Goal: Information Seeking & Learning: Learn about a topic

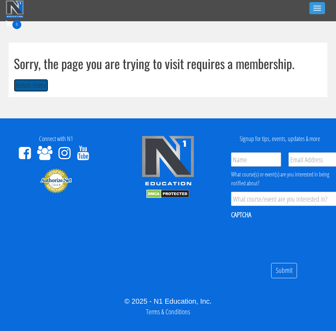
click at [24, 90] on button "Return Home" at bounding box center [31, 85] width 34 height 13
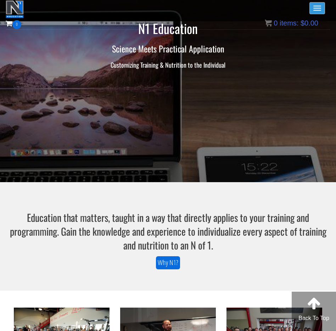
click at [312, 7] on button "Toggle navigation" at bounding box center [317, 8] width 16 height 12
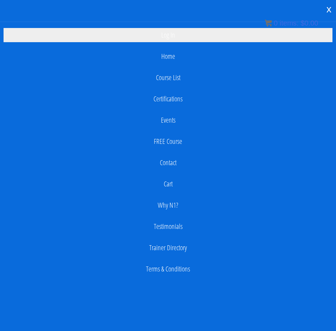
click at [160, 33] on link "Log In" at bounding box center [168, 35] width 329 height 14
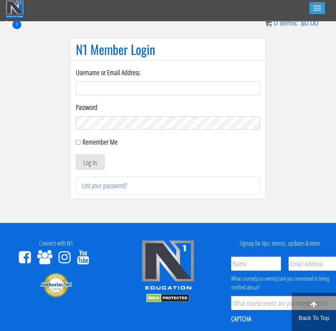
click at [159, 89] on input "Username or Email Address" at bounding box center [168, 87] width 184 height 13
type input "mlkenny111@gmail.com"
click at [79, 141] on input "Remember Me" at bounding box center [78, 142] width 5 height 5
checkbox input "true"
click at [91, 166] on button "Log In" at bounding box center [90, 161] width 29 height 15
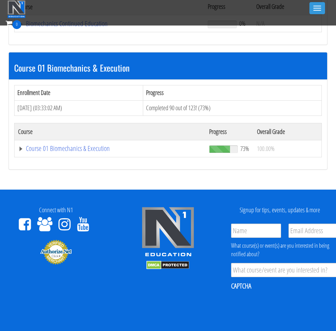
scroll to position [174, 0]
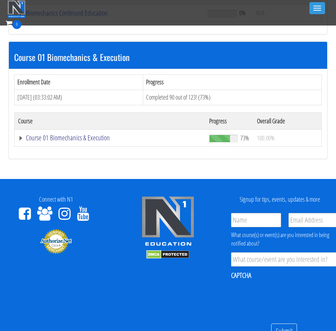
click at [87, 17] on link "Course 01 Biomechanics & Execution" at bounding box center [109, 13] width 182 height 7
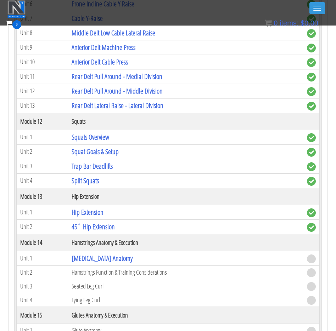
scroll to position [1671, 0]
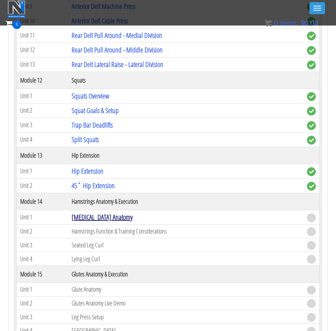
click at [106, 218] on link "[MEDICAL_DATA] Anatomy" at bounding box center [102, 217] width 61 height 10
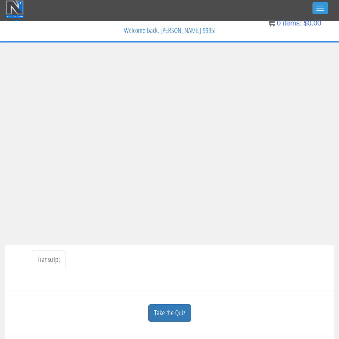
click at [170, 310] on link "Take the Quiz" at bounding box center [169, 312] width 43 height 17
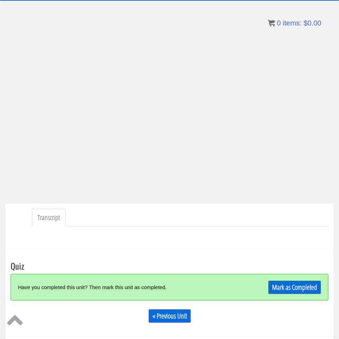
scroll to position [51, 0]
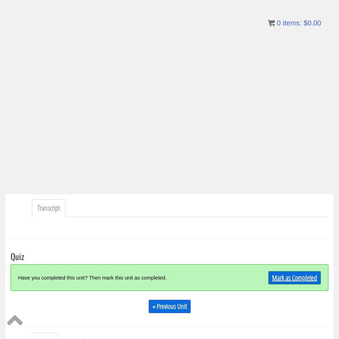
click at [295, 274] on link "Mark as Completed" at bounding box center [294, 277] width 53 height 13
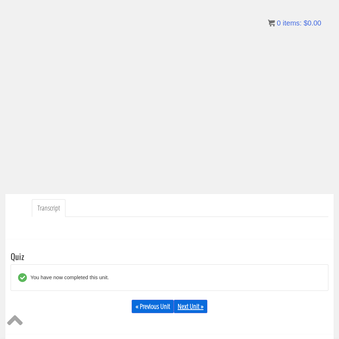
click at [190, 306] on link "Next Unit »" at bounding box center [191, 306] width 34 height 13
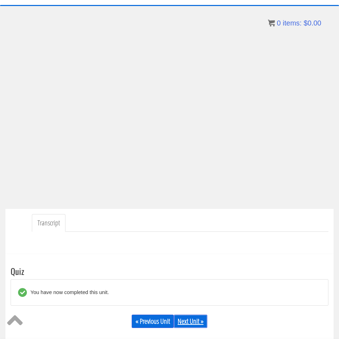
scroll to position [0, 0]
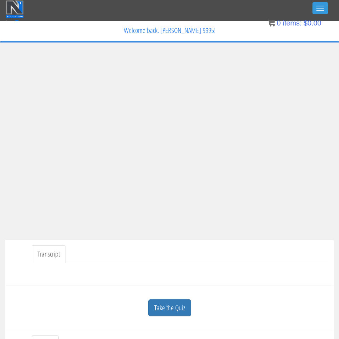
click at [262, 271] on div at bounding box center [170, 271] width 318 height 17
click at [290, 247] on ul "Transcript" at bounding box center [180, 254] width 297 height 18
click at [177, 303] on link "Take the Quiz" at bounding box center [169, 307] width 43 height 17
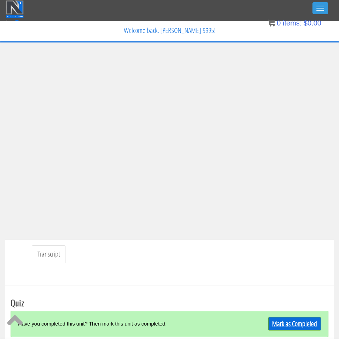
click at [293, 320] on link "Mark as Completed" at bounding box center [294, 323] width 53 height 13
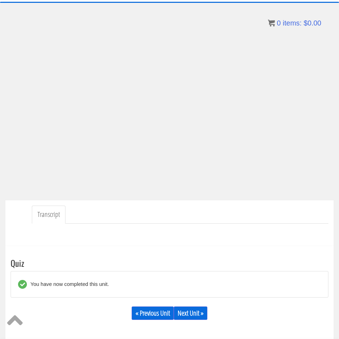
scroll to position [47, 0]
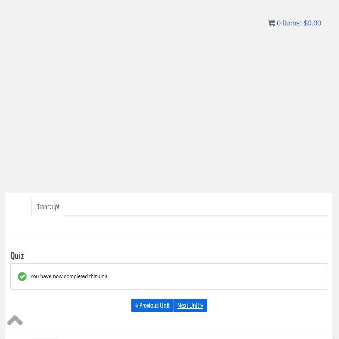
click at [190, 308] on link "Next Unit »" at bounding box center [190, 305] width 34 height 13
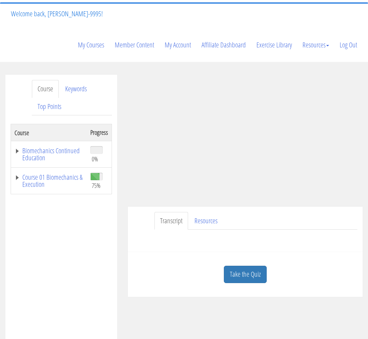
scroll to position [107, 0]
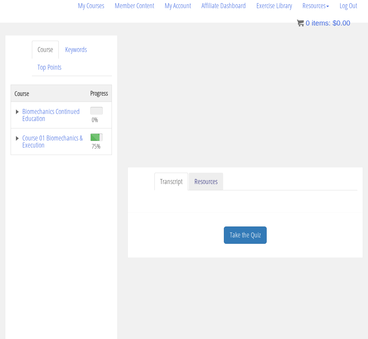
click at [209, 182] on link "Resources" at bounding box center [206, 182] width 34 height 18
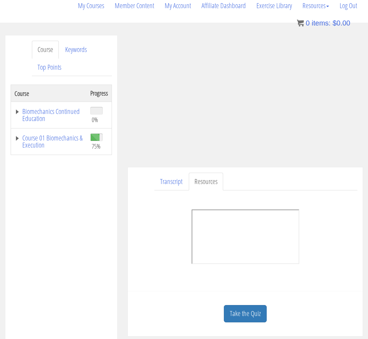
click at [240, 316] on link "Take the Quiz" at bounding box center [245, 313] width 43 height 17
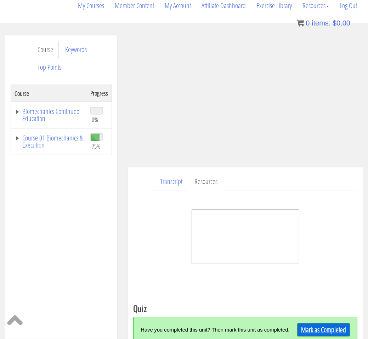
click at [307, 326] on link "Mark as Completed" at bounding box center [323, 329] width 53 height 13
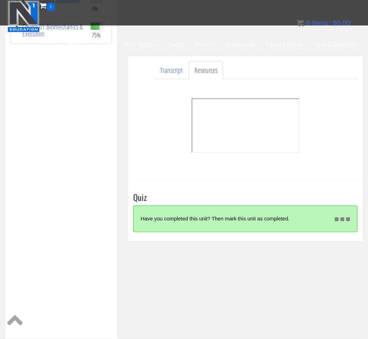
scroll to position [152, 0]
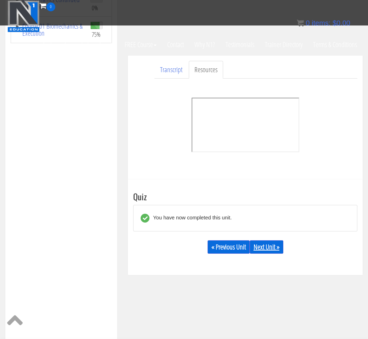
click at [264, 249] on link "Next Unit »" at bounding box center [267, 246] width 34 height 13
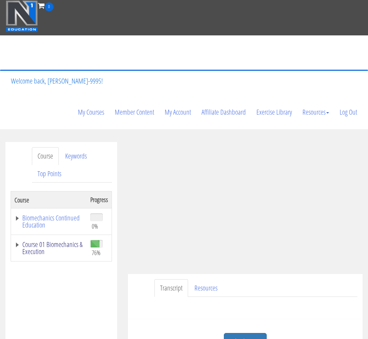
click at [61, 245] on link "Course 01 Biomechanics & Execution" at bounding box center [49, 248] width 69 height 14
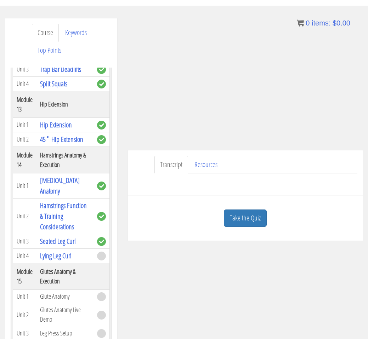
scroll to position [2453, 0]
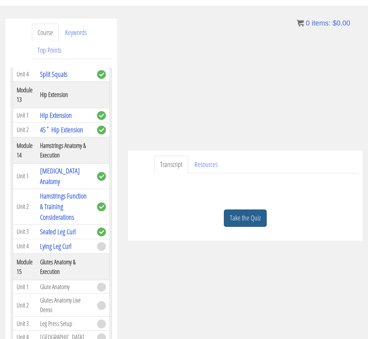
click at [244, 217] on link "Take the Quiz" at bounding box center [245, 218] width 43 height 17
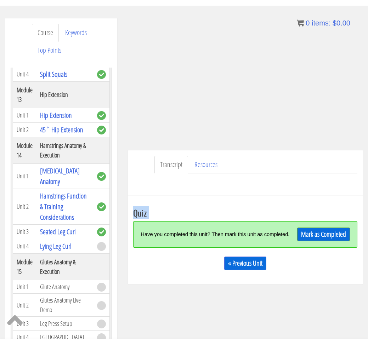
drag, startPoint x: 244, startPoint y: 217, endPoint x: 253, endPoint y: 200, distance: 19.6
click at [253, 200] on div "Take the Quiz Quiz Have you completed this unit? Then mark this unit as complet…" at bounding box center [245, 240] width 235 height 88
click at [314, 236] on link "Mark as Completed" at bounding box center [323, 234] width 53 height 13
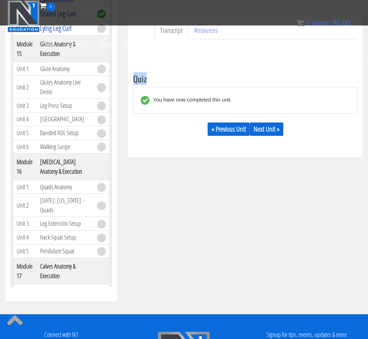
scroll to position [2519, 0]
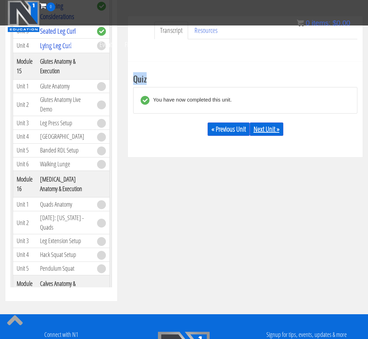
click at [270, 128] on link "Next Unit »" at bounding box center [267, 128] width 34 height 13
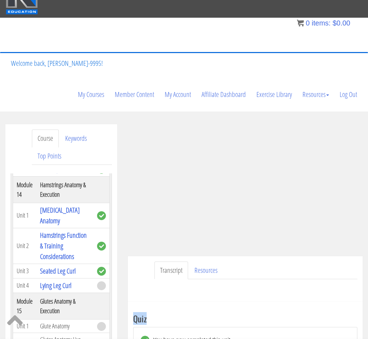
scroll to position [18, 0]
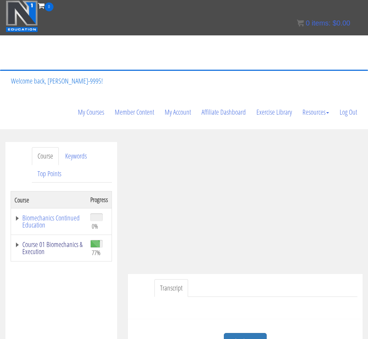
click at [75, 243] on link "Course 01 Biomechanics & Execution" at bounding box center [49, 248] width 69 height 14
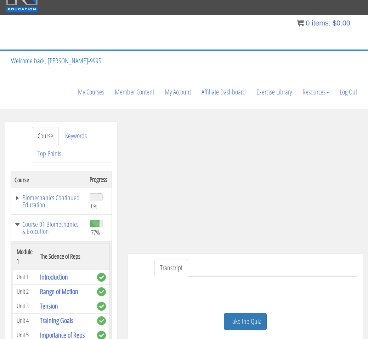
scroll to position [21, 0]
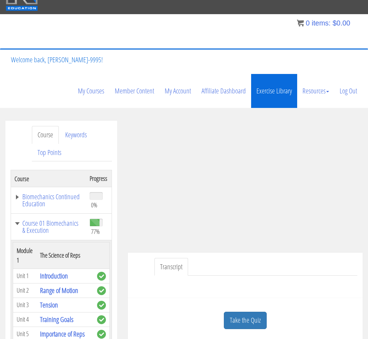
click at [262, 92] on link "Exercise Library" at bounding box center [274, 91] width 46 height 34
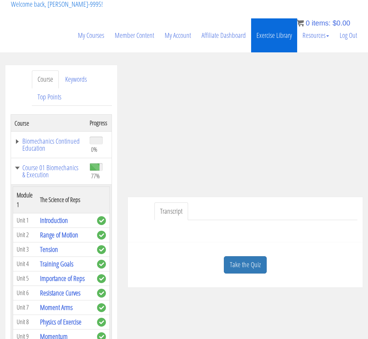
scroll to position [49, 0]
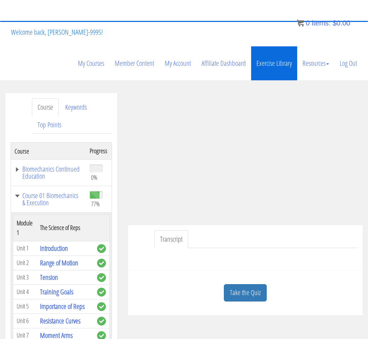
click at [272, 72] on link "Exercise Library" at bounding box center [274, 63] width 46 height 34
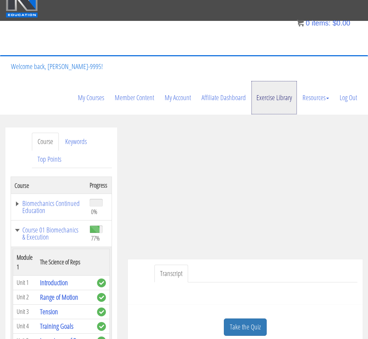
scroll to position [0, 0]
